Goal: Task Accomplishment & Management: Complete application form

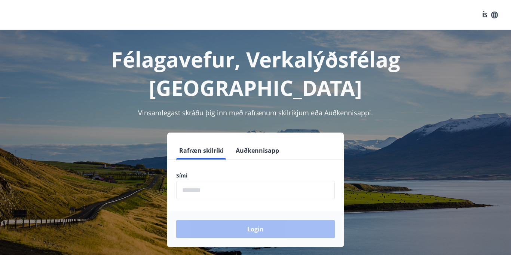
click at [275, 181] on input "phone" at bounding box center [255, 190] width 159 height 18
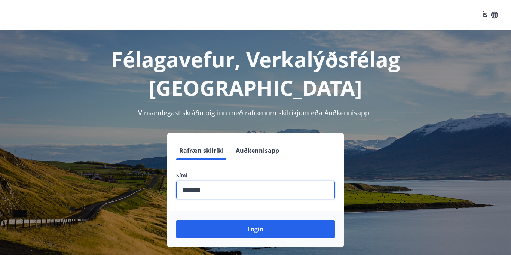
type input "********"
click at [176, 220] on button "Login" at bounding box center [255, 229] width 159 height 18
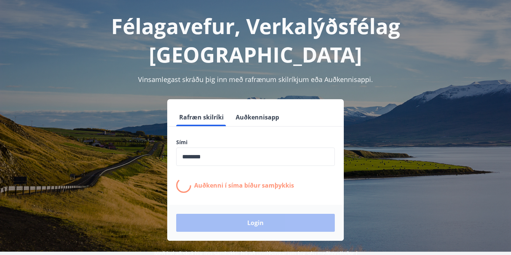
scroll to position [34, 0]
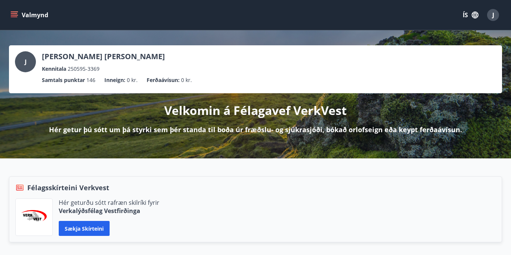
click at [12, 15] on icon "menu" at bounding box center [15, 15] width 8 height 1
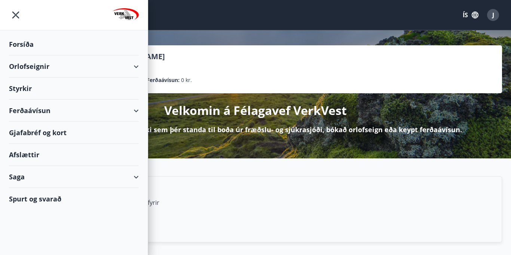
click at [97, 89] on div "Styrkir" at bounding box center [74, 88] width 130 height 22
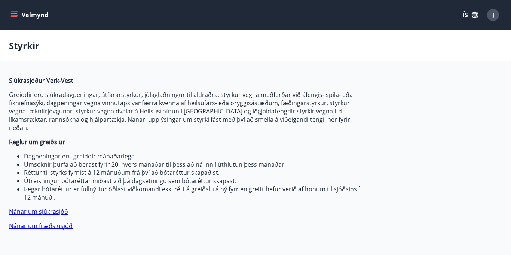
type input "***"
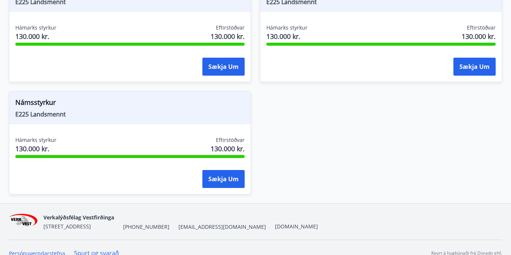
scroll to position [1003, 0]
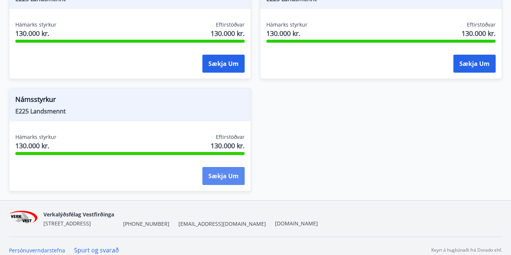
click at [225, 167] on button "Sækja um" at bounding box center [223, 176] width 42 height 18
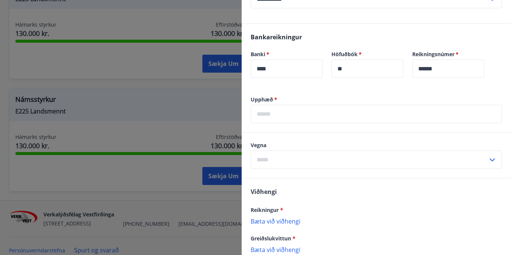
scroll to position [192, 0]
click at [298, 123] on input "text" at bounding box center [376, 113] width 251 height 18
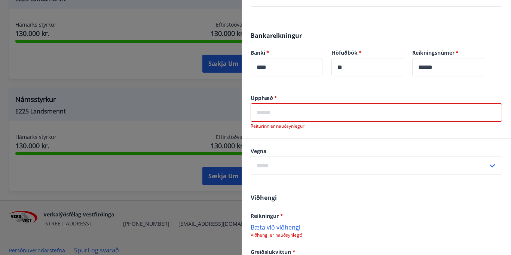
scroll to position [214, 0]
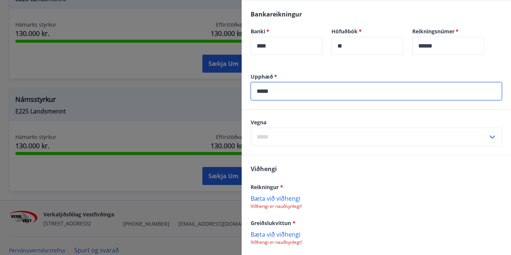
type input "*****"
click at [357, 144] on input "text" at bounding box center [369, 137] width 237 height 18
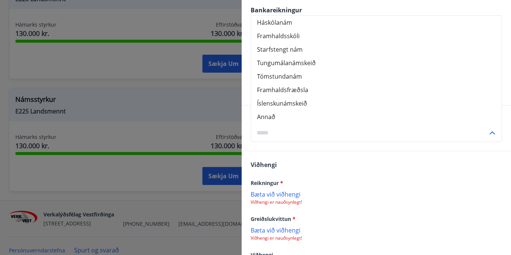
scroll to position [217, 0]
click at [339, 152] on div "Vegna Háskólanám Framhaldsskóli Starfstengt nám Tungumálanámskeið Tómstundanám …" at bounding box center [376, 128] width 269 height 45
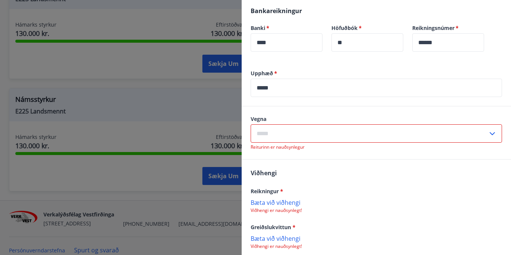
scroll to position [296, 0]
